Goal: Transaction & Acquisition: Purchase product/service

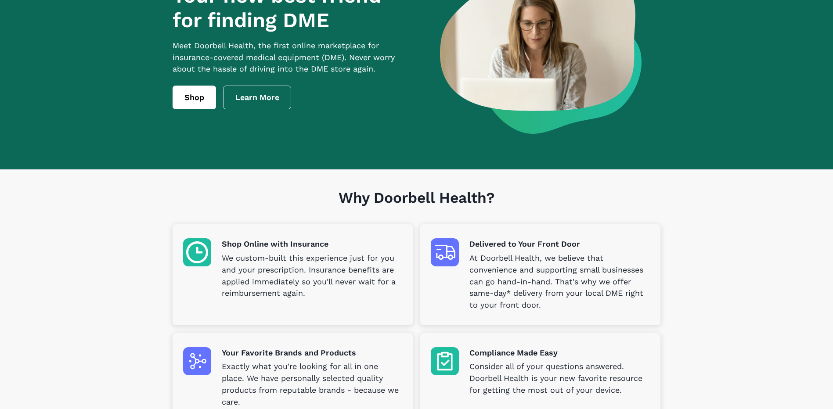
scroll to position [62, 0]
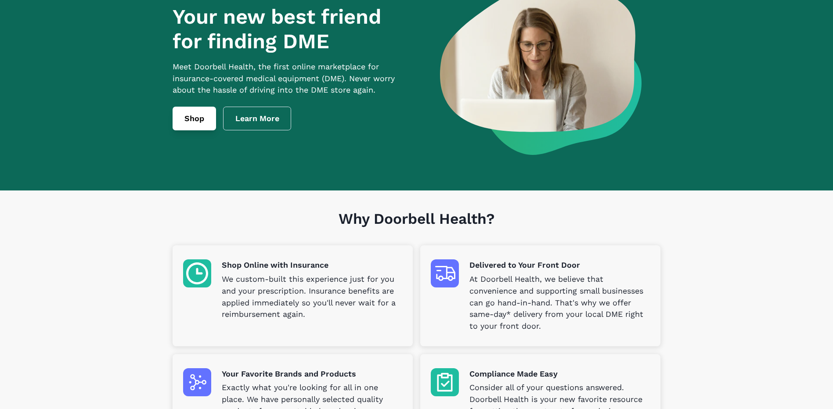
click at [193, 122] on link "Shop" at bounding box center [194, 119] width 43 height 24
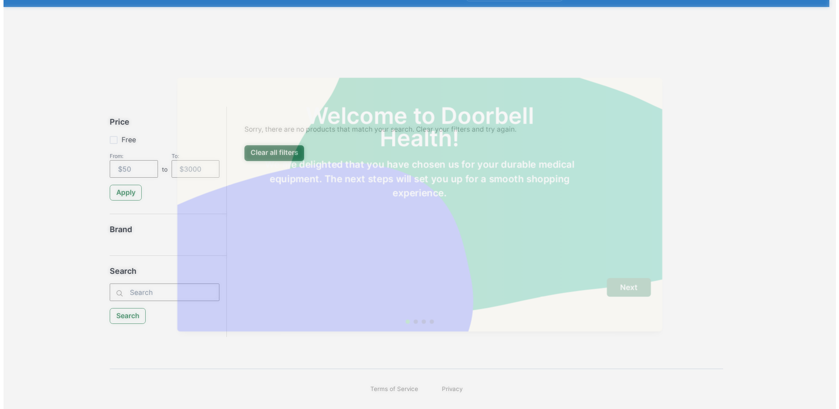
scroll to position [56, 0]
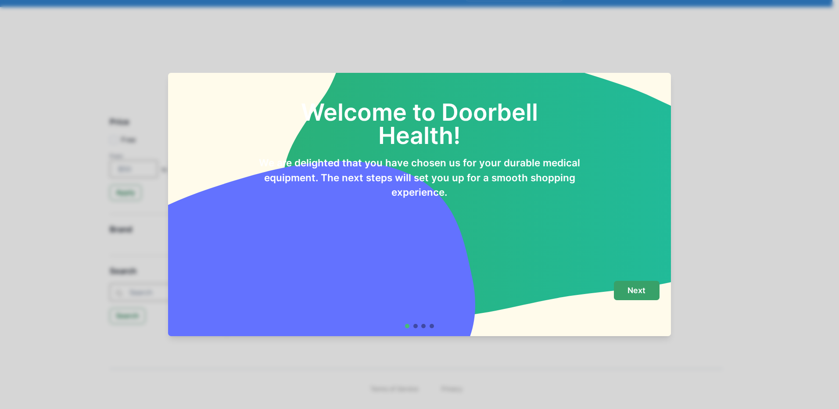
click at [635, 287] on p "Next" at bounding box center [637, 291] width 18 height 10
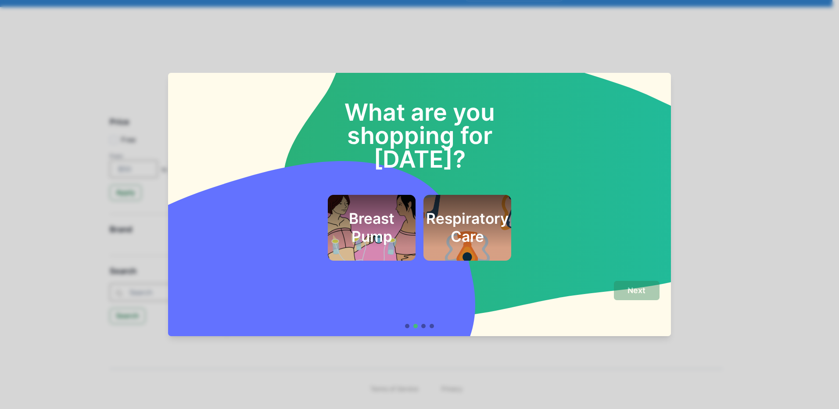
click at [442, 210] on h2 "Respiratory Care" at bounding box center [467, 228] width 83 height 36
click at [656, 292] on button "Next" at bounding box center [637, 291] width 46 height 20
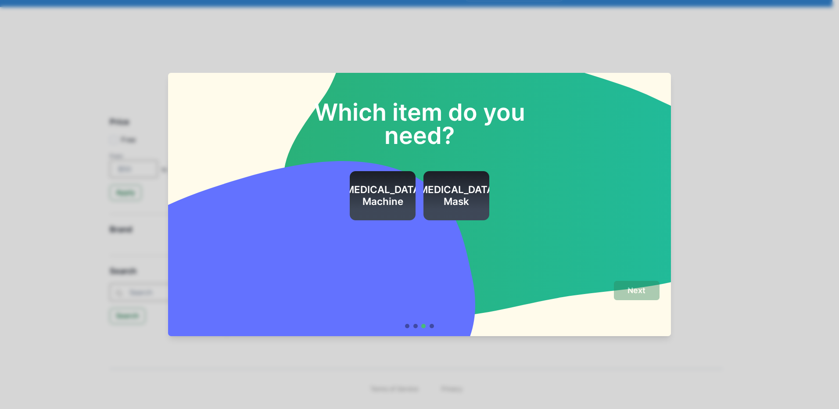
click at [376, 193] on h2 "CPAP Machine" at bounding box center [383, 196] width 83 height 24
click at [640, 290] on p "Next" at bounding box center [637, 291] width 18 height 10
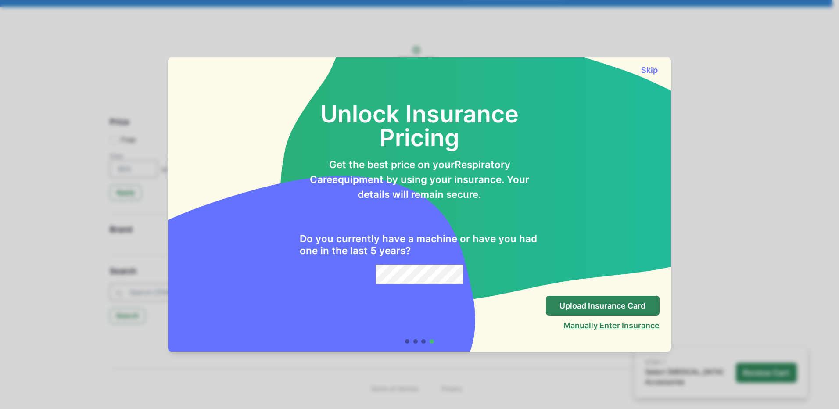
click at [635, 326] on button "Manually Enter Insurance" at bounding box center [612, 325] width 96 height 9
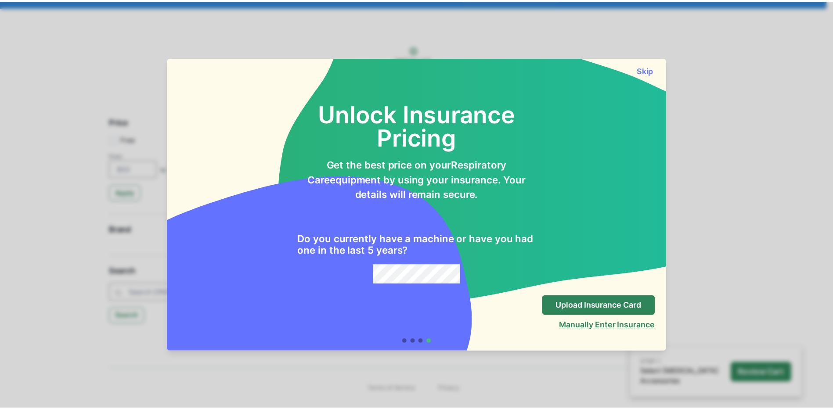
scroll to position [29, 0]
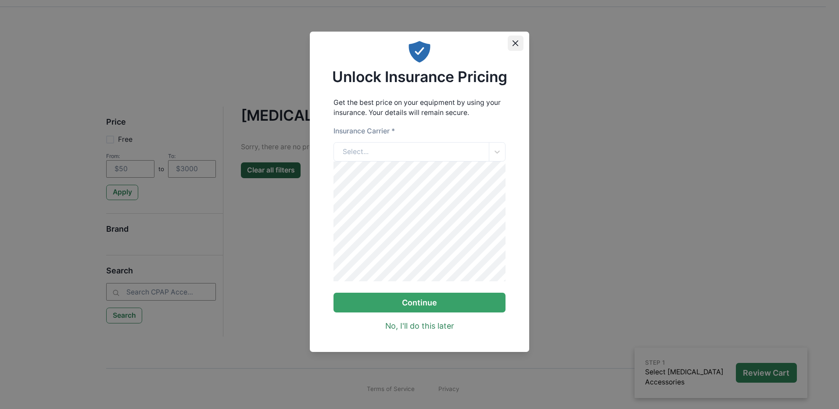
click at [517, 40] on icon "Close" at bounding box center [516, 43] width 6 height 6
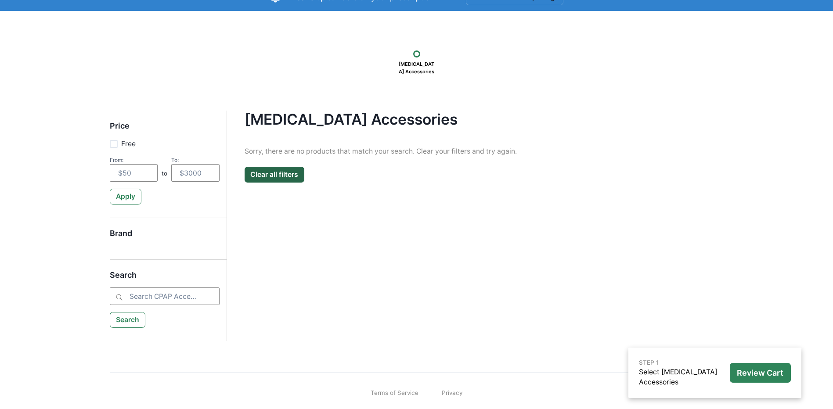
scroll to position [56, 0]
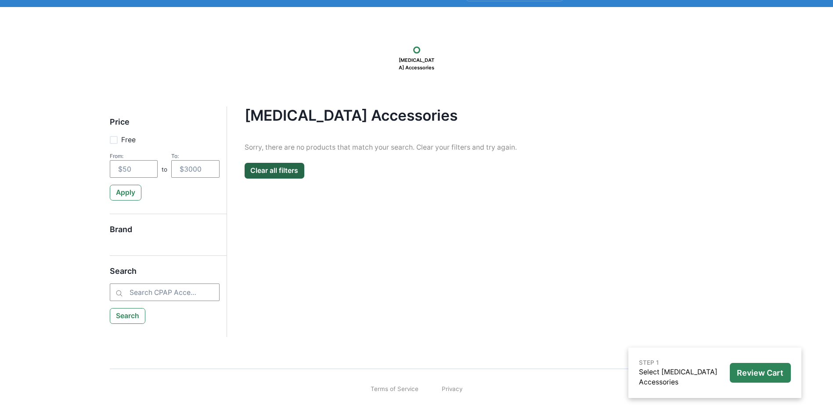
click at [124, 229] on h5 "Brand" at bounding box center [165, 234] width 110 height 18
click at [149, 297] on input "search" at bounding box center [165, 293] width 110 height 18
type input "medical service company"
drag, startPoint x: 123, startPoint y: 120, endPoint x: 126, endPoint y: 127, distance: 7.7
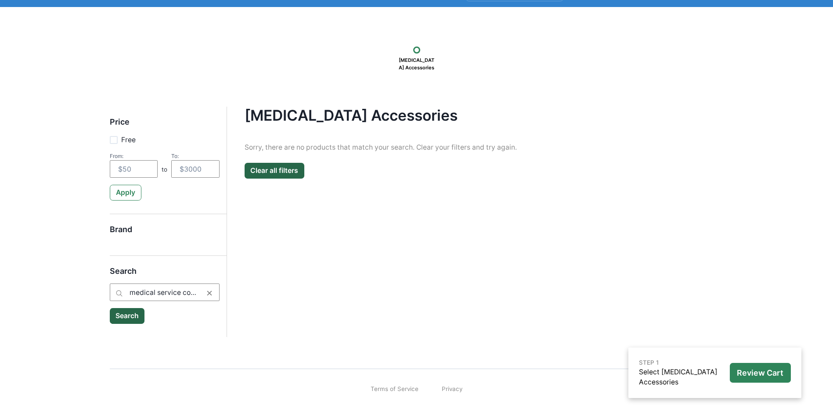
click at [123, 120] on h5 "Price" at bounding box center [165, 126] width 110 height 18
click at [391, 53] on div "[MEDICAL_DATA] Accessories" at bounding box center [416, 57] width 771 height 38
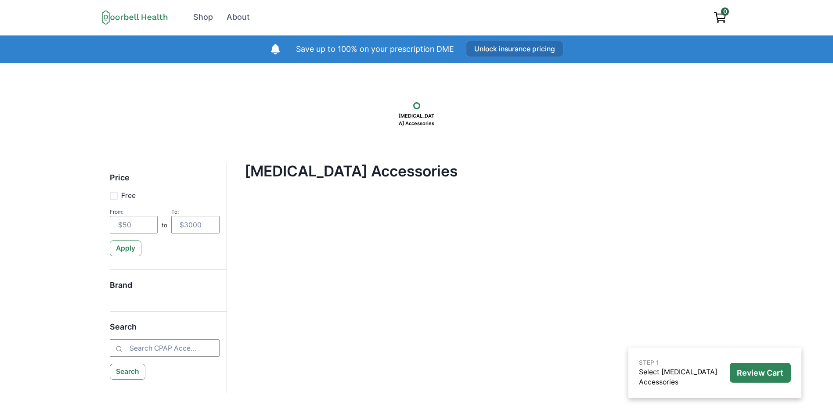
click at [503, 55] on button "Unlock insurance pricing" at bounding box center [514, 49] width 97 height 16
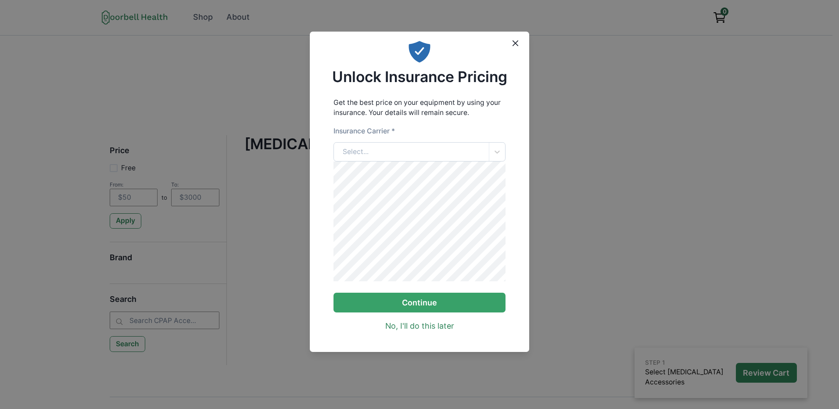
click at [413, 153] on div "Select..." at bounding box center [411, 152] width 155 height 19
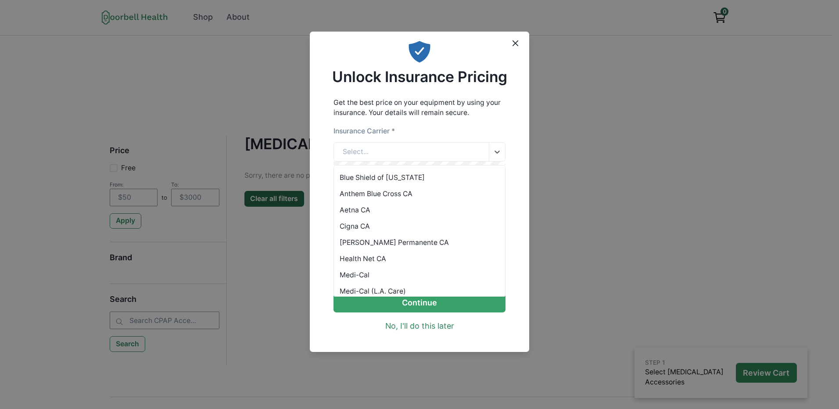
scroll to position [56, 0]
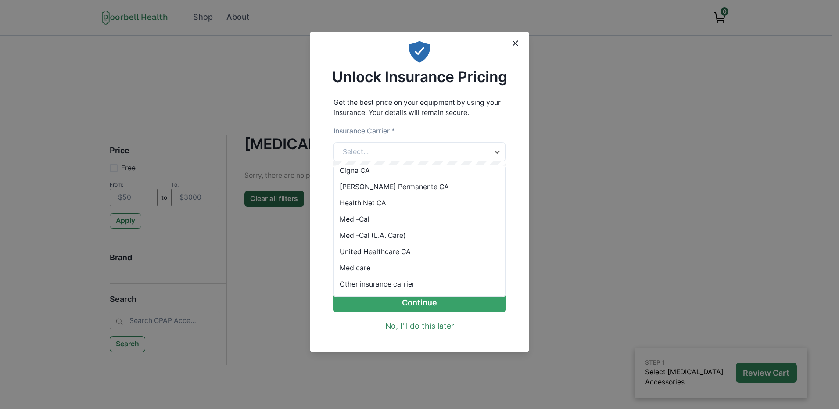
click at [363, 268] on div "Medicare" at bounding box center [420, 268] width 172 height 16
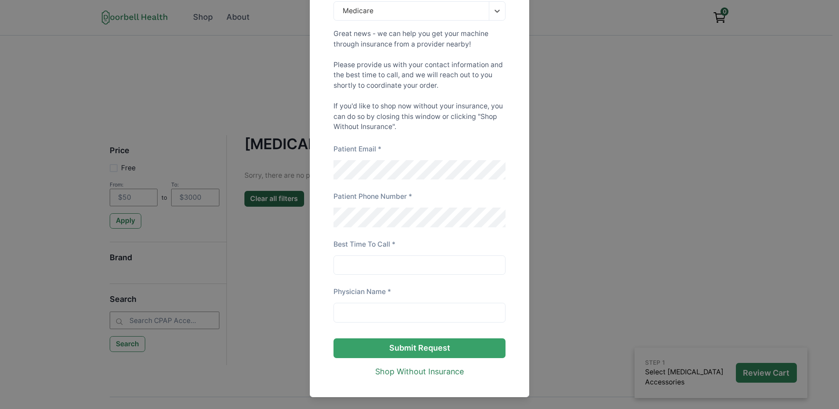
scroll to position [167, 0]
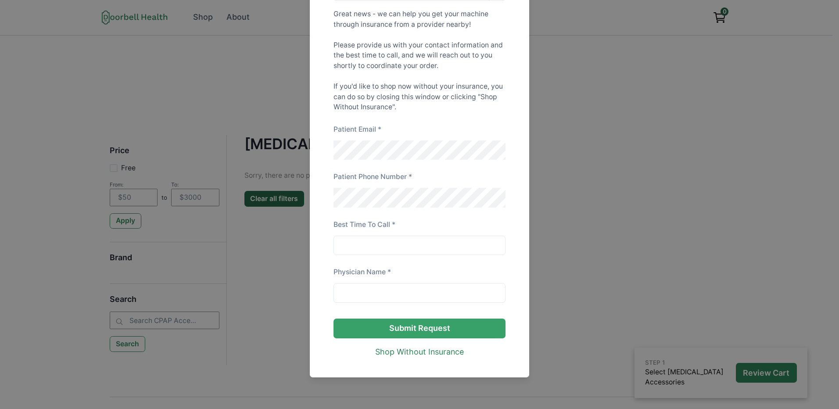
click at [593, 96] on div "Unlock Insurance Pricing Get the best price on your equipment by using your ins…" at bounding box center [419, 204] width 839 height 409
click at [425, 352] on link "Shop Without Insurance" at bounding box center [419, 352] width 89 height 12
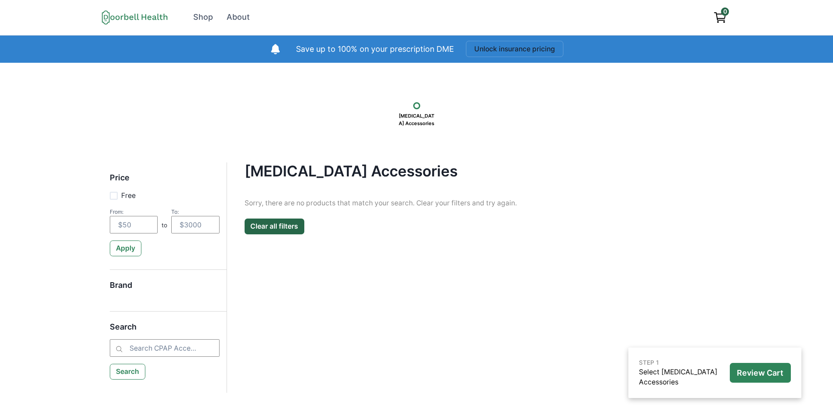
click at [140, 285] on h5 "Brand" at bounding box center [165, 290] width 110 height 18
click at [152, 348] on input "search" at bounding box center [165, 348] width 110 height 18
type input "medical service company"
click at [136, 373] on button "Search" at bounding box center [127, 372] width 35 height 16
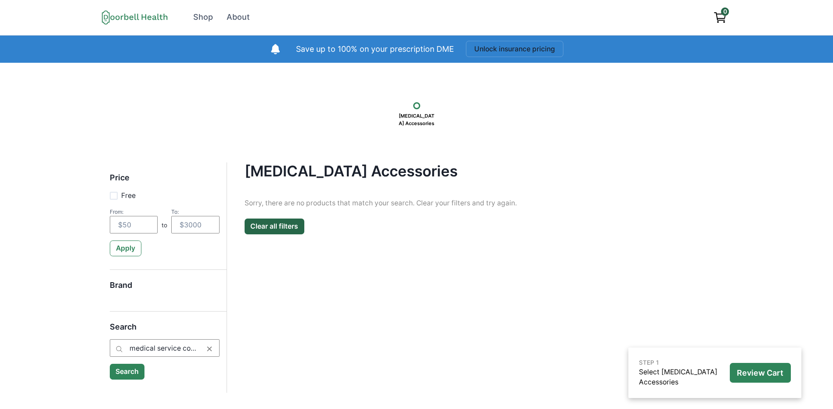
click at [127, 371] on button "Search" at bounding box center [127, 372] width 35 height 16
click at [743, 370] on p "Review Cart" at bounding box center [760, 373] width 47 height 10
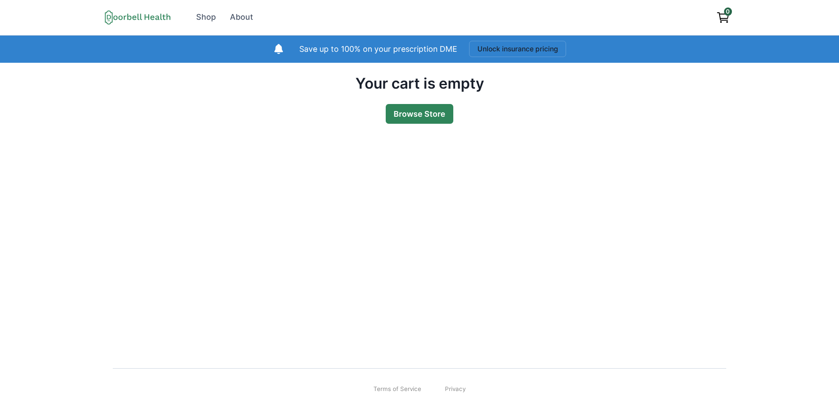
click at [426, 113] on link "Browse Store" at bounding box center [420, 114] width 68 height 20
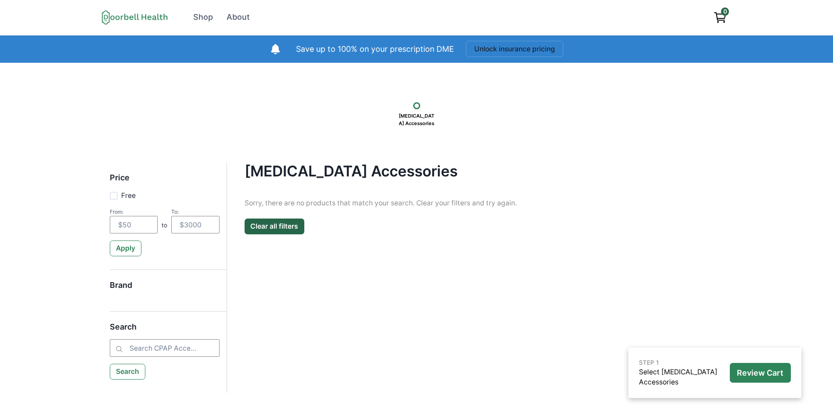
click at [114, 196] on span at bounding box center [114, 196] width 8 height 8
click at [110, 196] on input "Free" at bounding box center [109, 195] width 0 height 0
checkbox input "true"
type input "0"
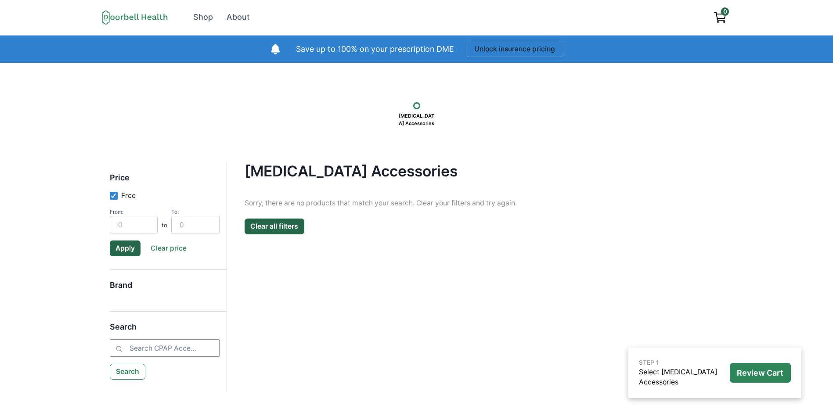
click at [118, 286] on h5 "Brand" at bounding box center [165, 290] width 110 height 18
click at [149, 348] on input "search" at bounding box center [165, 348] width 110 height 18
click at [132, 375] on button "Search" at bounding box center [128, 372] width 36 height 16
click at [129, 372] on button "Search" at bounding box center [128, 372] width 36 height 16
click at [764, 372] on p "Review Cart" at bounding box center [760, 373] width 47 height 10
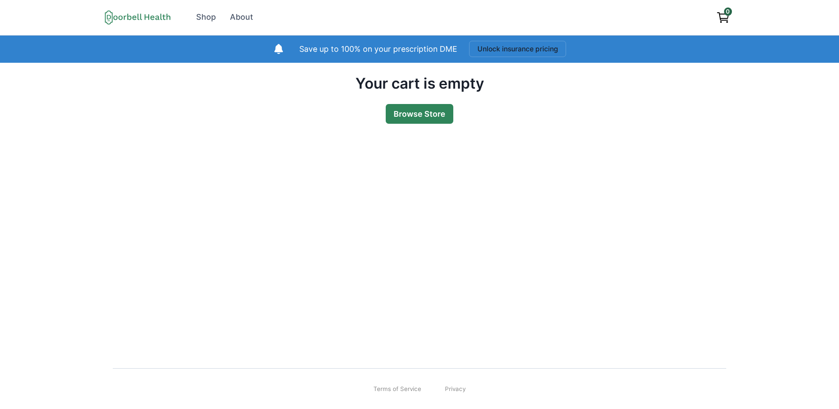
click at [421, 114] on link "Browse Store" at bounding box center [420, 114] width 68 height 20
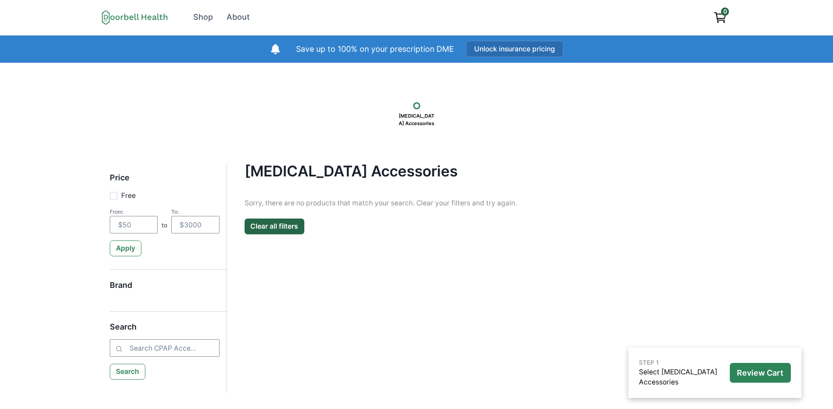
click at [547, 45] on button "Unlock insurance pricing" at bounding box center [514, 49] width 97 height 16
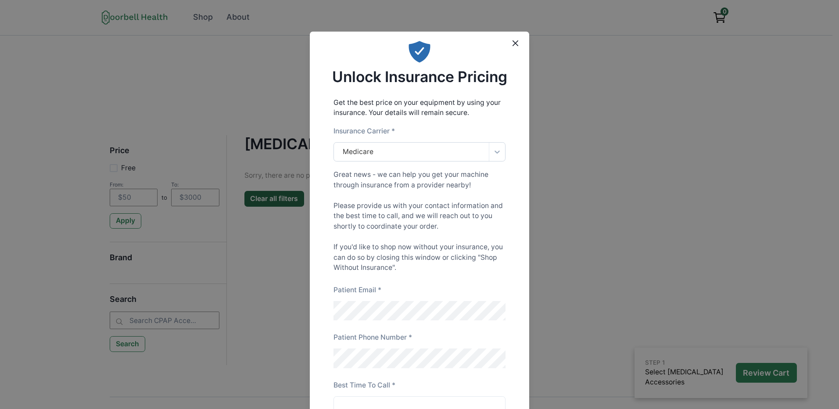
click at [493, 148] on icon at bounding box center [497, 151] width 9 height 9
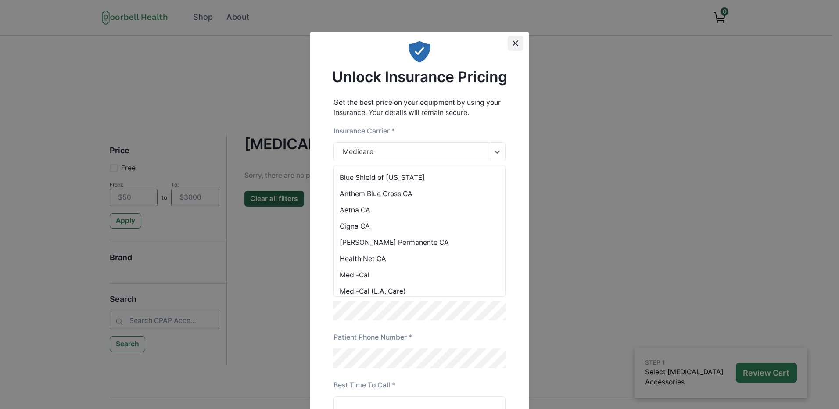
click at [510, 39] on button "Close" at bounding box center [516, 44] width 16 height 16
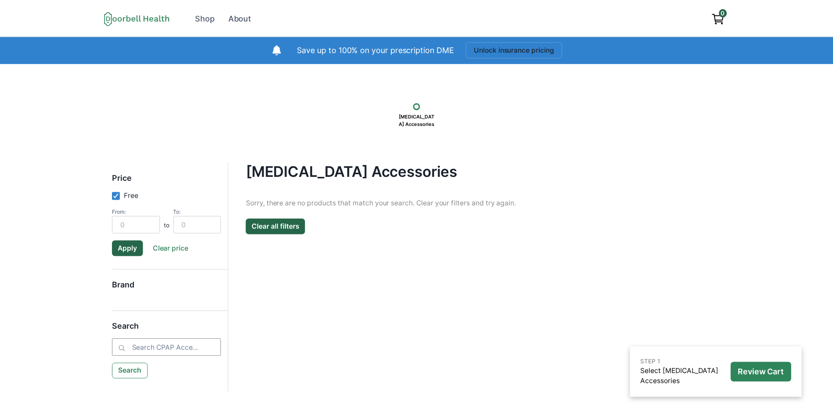
scroll to position [56, 0]
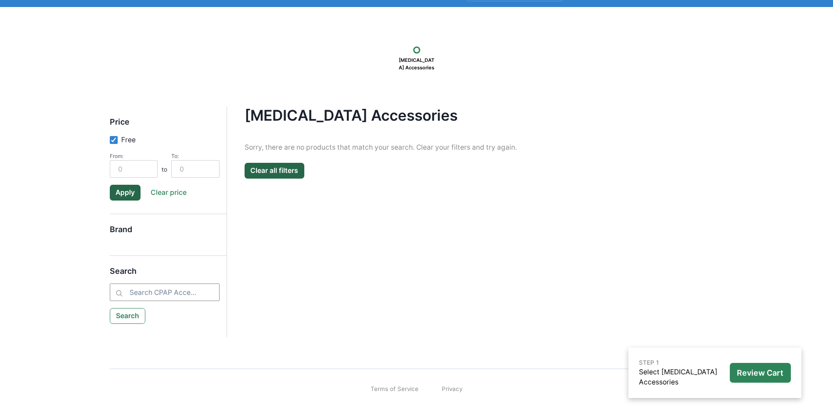
checkbox input "false"
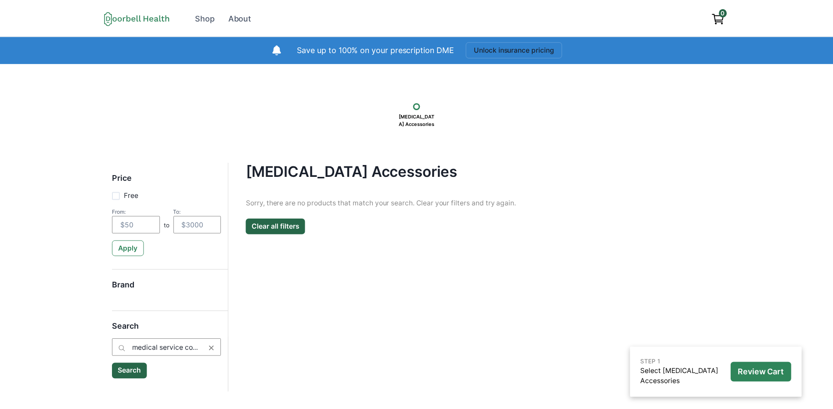
scroll to position [56, 0]
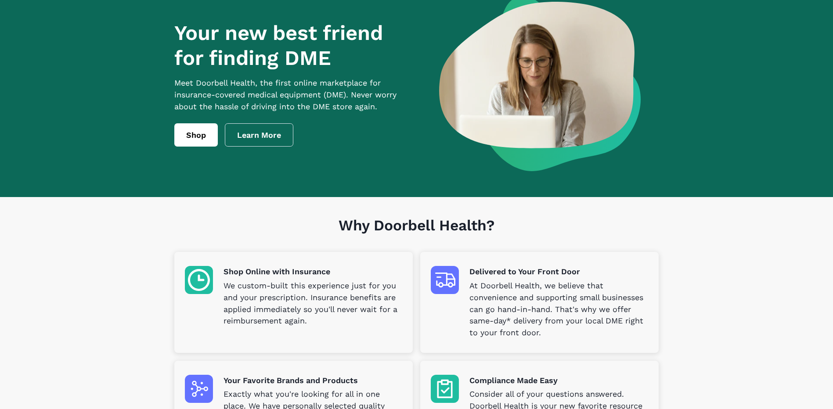
scroll to position [87, 0]
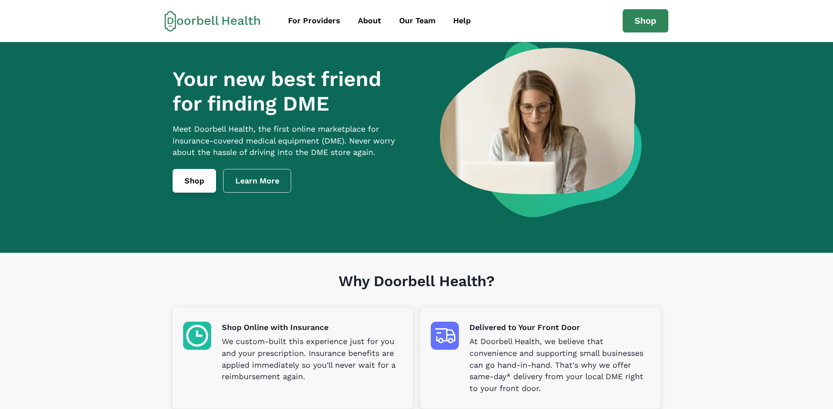
click at [194, 188] on link "Shop" at bounding box center [194, 181] width 43 height 24
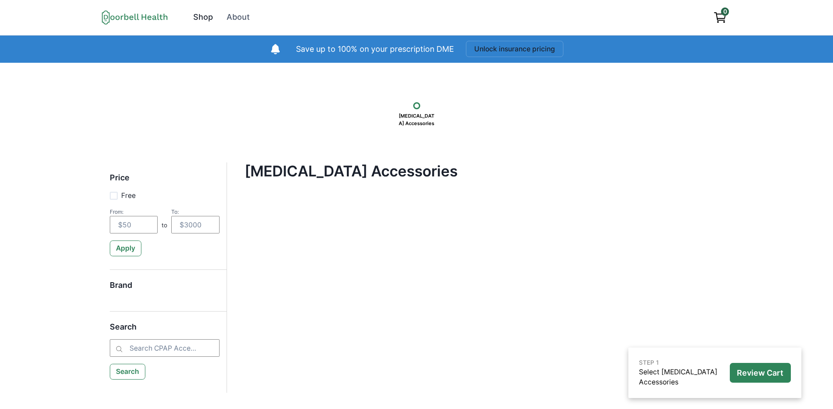
click at [201, 17] on div "Shop" at bounding box center [203, 17] width 20 height 12
click at [200, 14] on div "Shop" at bounding box center [203, 17] width 20 height 12
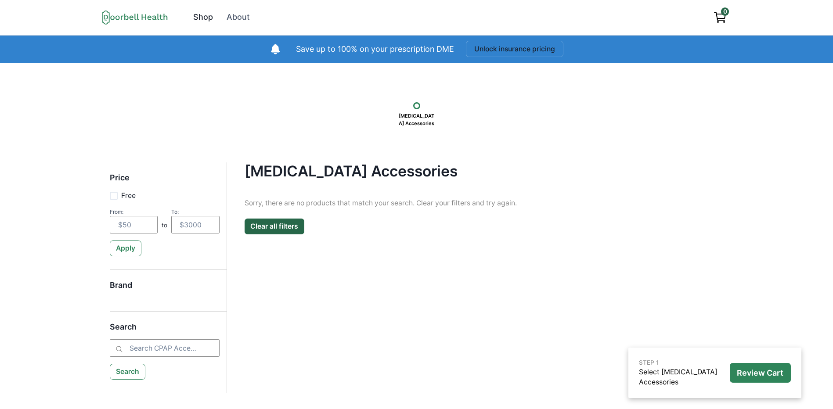
click at [200, 14] on div "Shop" at bounding box center [203, 17] width 20 height 12
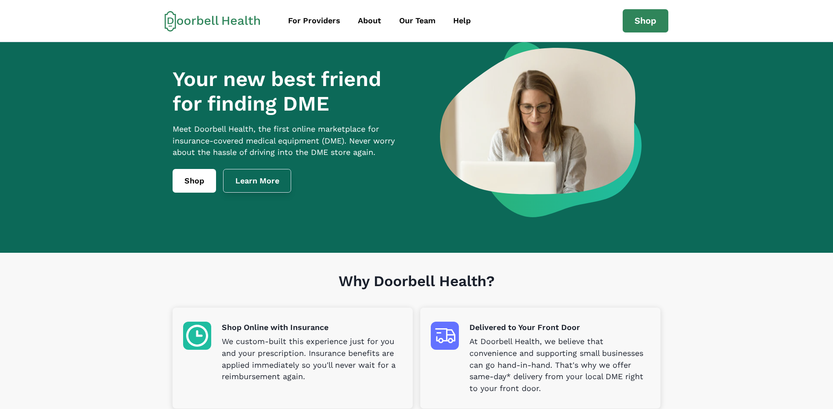
click at [259, 192] on link "Learn More" at bounding box center [257, 181] width 68 height 24
click at [187, 193] on link "Shop" at bounding box center [194, 181] width 43 height 24
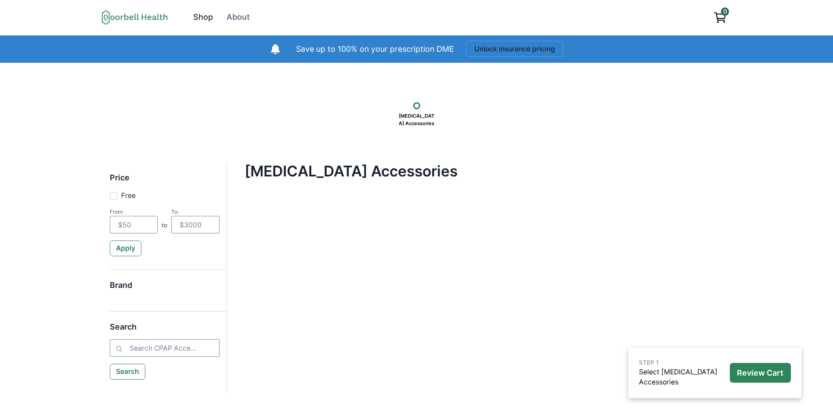
click at [203, 15] on div "Shop" at bounding box center [203, 17] width 20 height 12
click at [266, 228] on button "Clear all filters" at bounding box center [275, 227] width 60 height 16
click at [267, 226] on button "Clear all filters" at bounding box center [275, 227] width 60 height 16
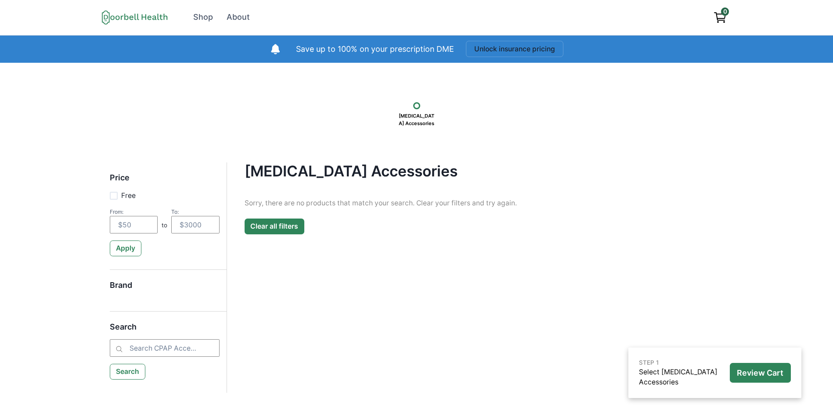
click at [267, 226] on button "Clear all filters" at bounding box center [275, 227] width 60 height 16
click at [496, 52] on button "Unlock insurance pricing" at bounding box center [514, 49] width 97 height 16
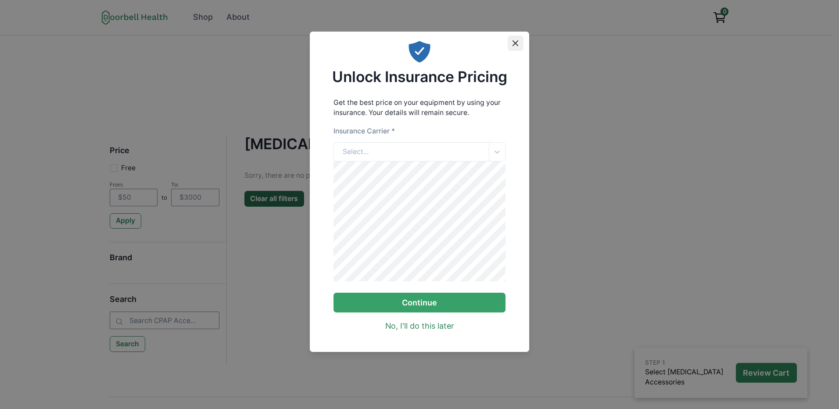
click at [508, 43] on button "Close" at bounding box center [516, 44] width 16 height 16
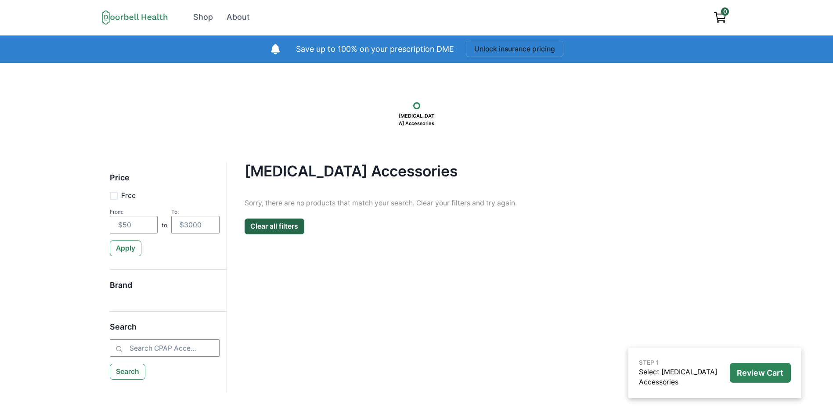
click at [416, 115] on p "[MEDICAL_DATA] Accessories" at bounding box center [417, 119] width 44 height 21
click at [760, 369] on p "Review Cart" at bounding box center [760, 373] width 47 height 10
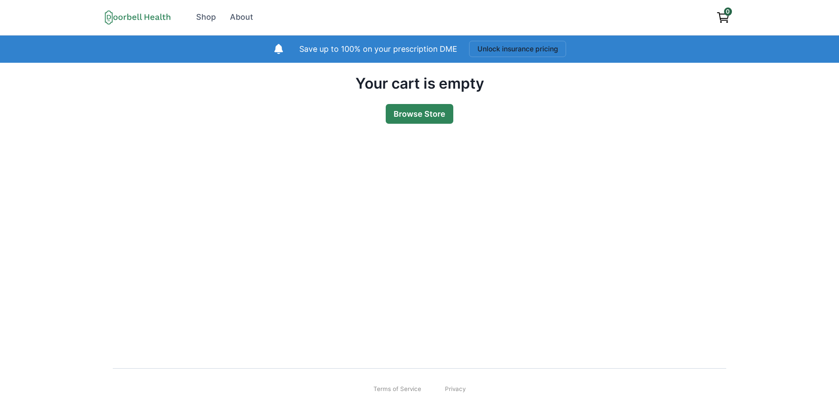
click at [428, 117] on link "Browse Store" at bounding box center [420, 114] width 68 height 20
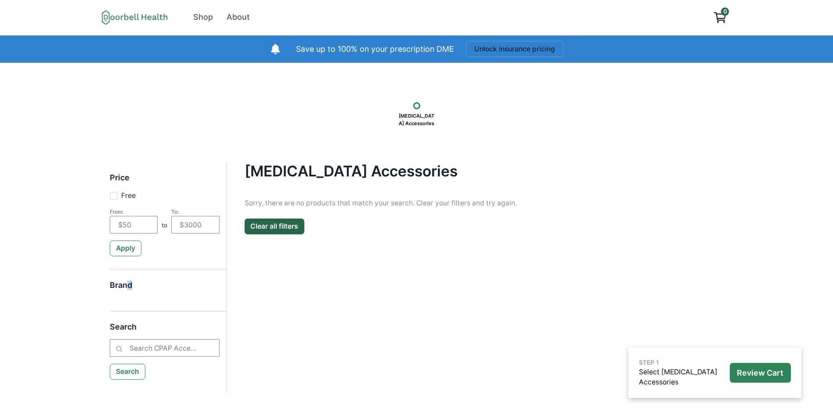
click at [129, 284] on h5 "Brand" at bounding box center [165, 290] width 110 height 18
drag, startPoint x: 129, startPoint y: 284, endPoint x: 133, endPoint y: 347, distance: 63.3
click at [133, 347] on input "search" at bounding box center [165, 348] width 110 height 18
click at [209, 20] on div "Shop" at bounding box center [203, 17] width 20 height 12
click at [237, 18] on div "About" at bounding box center [238, 17] width 23 height 12
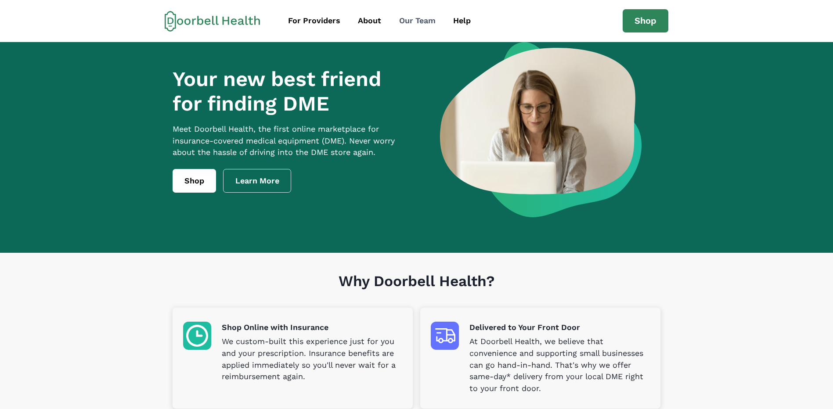
click at [401, 18] on div "Our Team" at bounding box center [417, 21] width 36 height 12
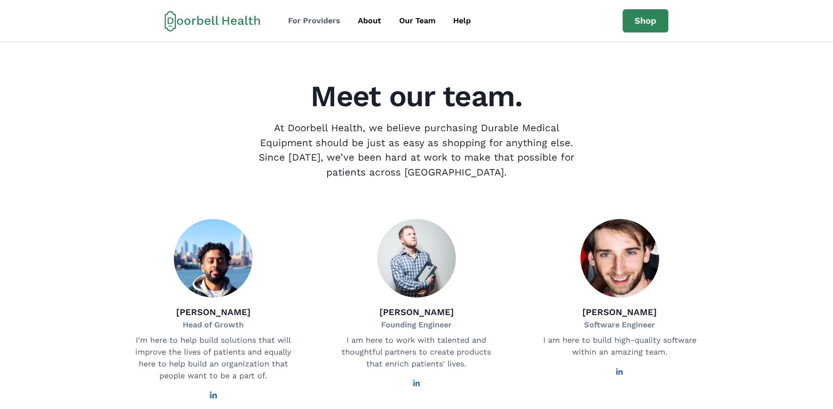
click at [317, 20] on div "For Providers" at bounding box center [314, 21] width 52 height 12
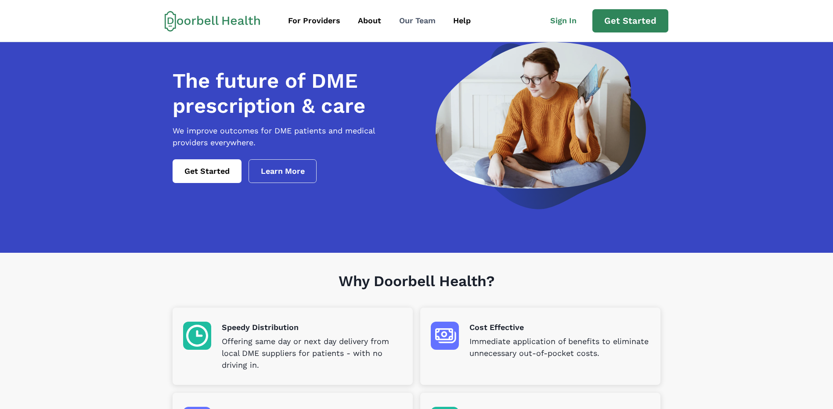
click at [418, 22] on div "Our Team" at bounding box center [417, 21] width 36 height 12
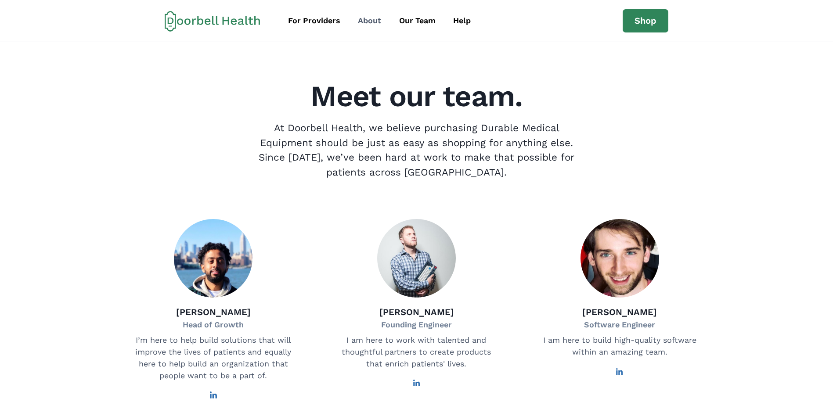
click at [372, 23] on div "About" at bounding box center [369, 21] width 23 height 12
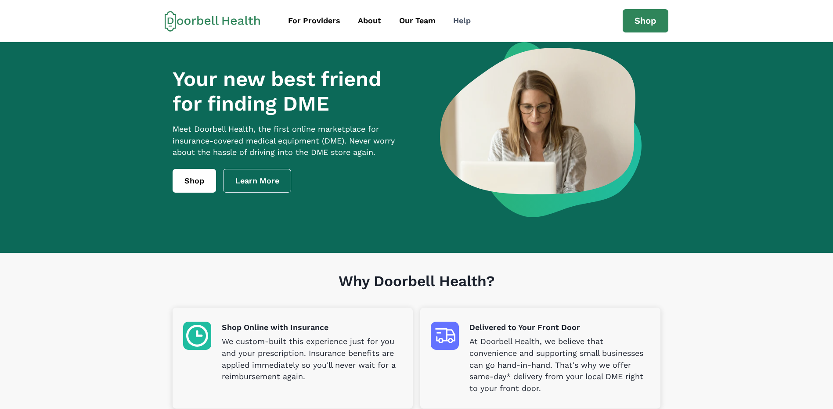
click at [461, 18] on div "Help" at bounding box center [462, 21] width 18 height 12
click at [250, 20] on icon at bounding box center [250, 21] width 5 height 8
click at [297, 19] on div "For Providers" at bounding box center [314, 21] width 52 height 12
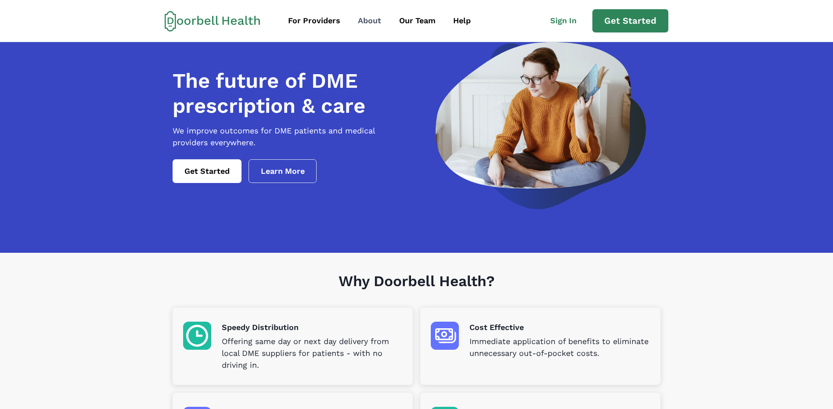
click at [368, 21] on div "About" at bounding box center [369, 21] width 23 height 12
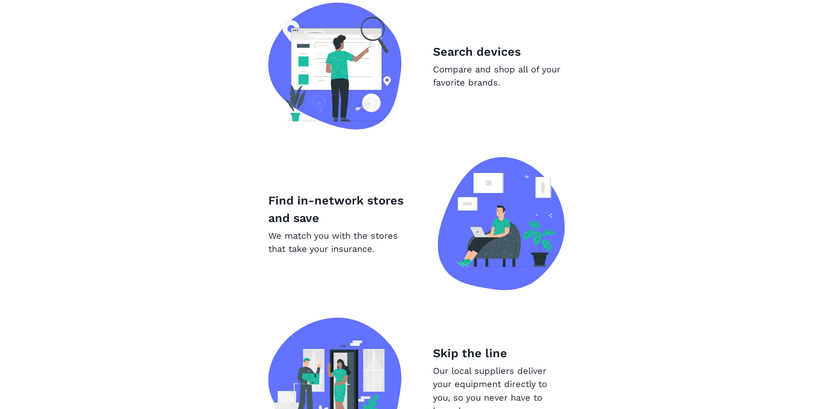
scroll to position [571, 0]
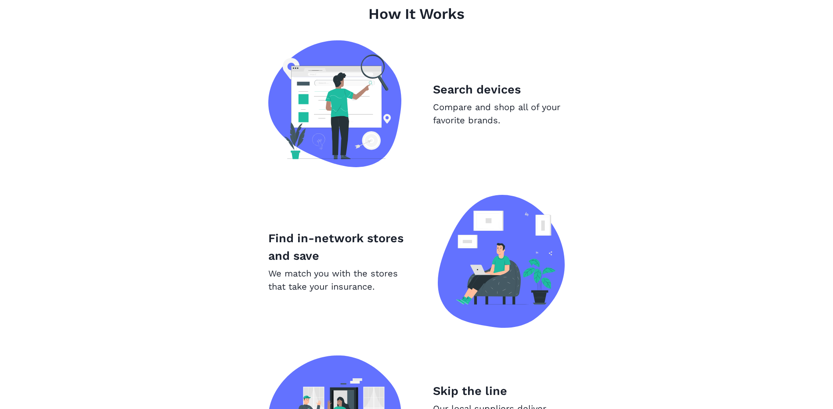
click at [382, 132] on img at bounding box center [334, 103] width 133 height 127
click at [462, 89] on p "Search devices" at bounding box center [499, 90] width 132 height 18
click at [342, 111] on img at bounding box center [334, 103] width 133 height 127
click at [357, 236] on p "Find in-network stores and save" at bounding box center [337, 248] width 138 height 36
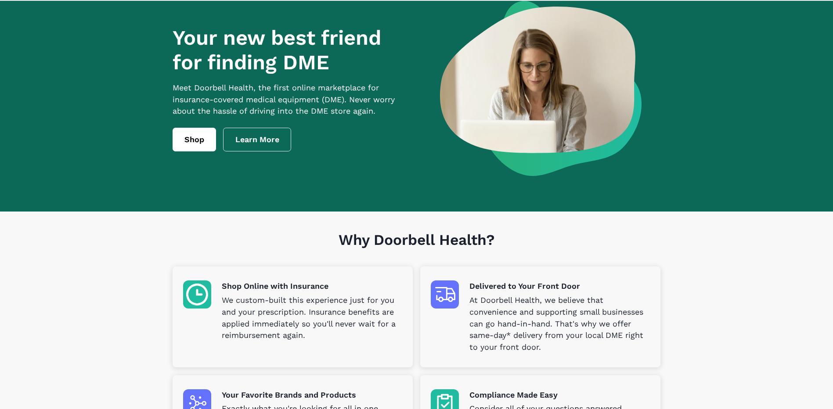
scroll to position [0, 0]
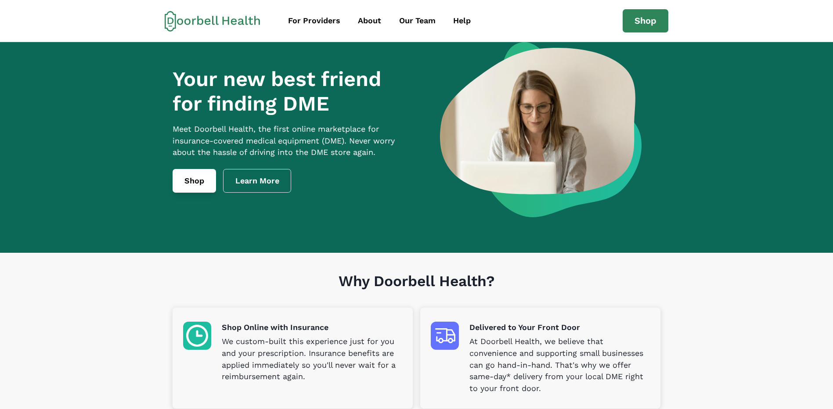
click at [207, 191] on link "Shop" at bounding box center [194, 181] width 43 height 24
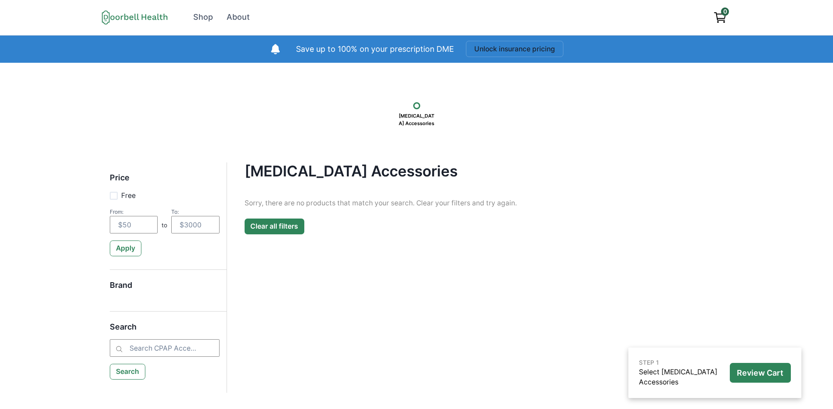
click at [295, 230] on button "Clear all filters" at bounding box center [275, 227] width 60 height 16
click at [281, 225] on button "Clear all filters" at bounding box center [275, 227] width 60 height 16
click at [199, 17] on div "Shop" at bounding box center [203, 17] width 20 height 12
click at [147, 19] on icon at bounding box center [135, 17] width 66 height 14
click at [258, 219] on button "Clear all filters" at bounding box center [275, 227] width 60 height 16
